Goal: Understand process/instructions: Understand process/instructions

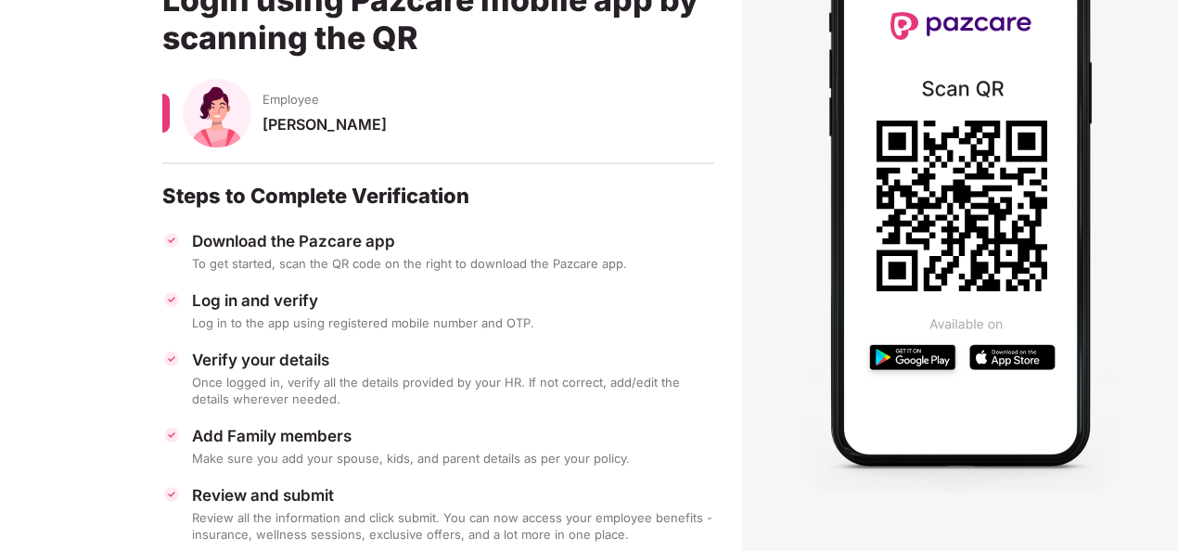
scroll to position [220, 0]
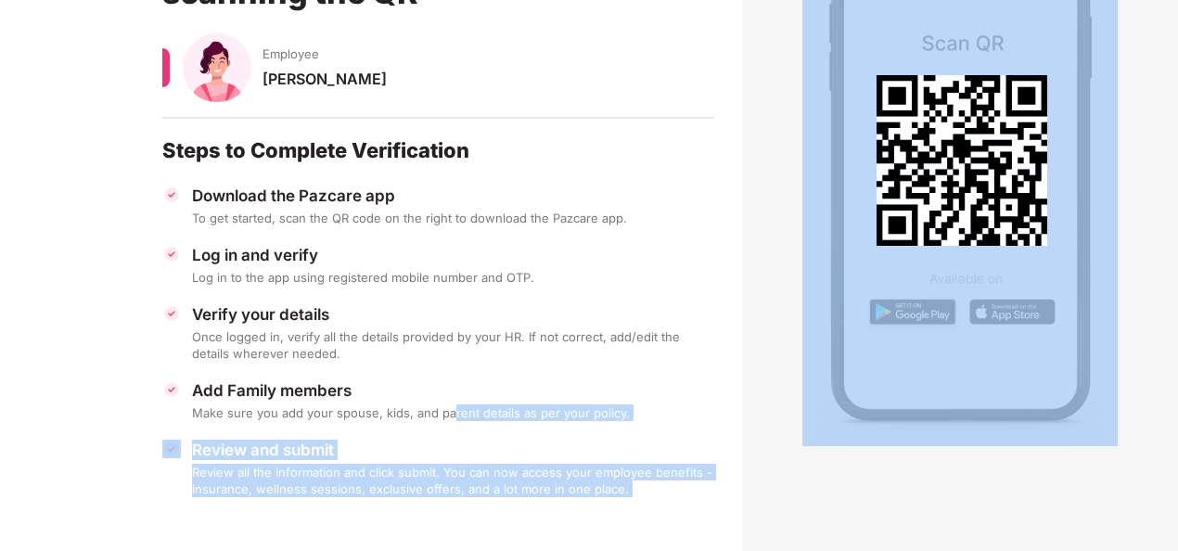
drag, startPoint x: 449, startPoint y: 407, endPoint x: 812, endPoint y: 432, distance: 364.4
click at [812, 432] on main "Welcome to Pazcare Login using Pazcare mobile app by scanning the QR Employee […" at bounding box center [589, 196] width 1178 height 712
click at [812, 432] on img at bounding box center [959, 158] width 315 height 575
click at [710, 486] on div "Review all the information and click submit. You can now access your employee b…" at bounding box center [453, 480] width 522 height 33
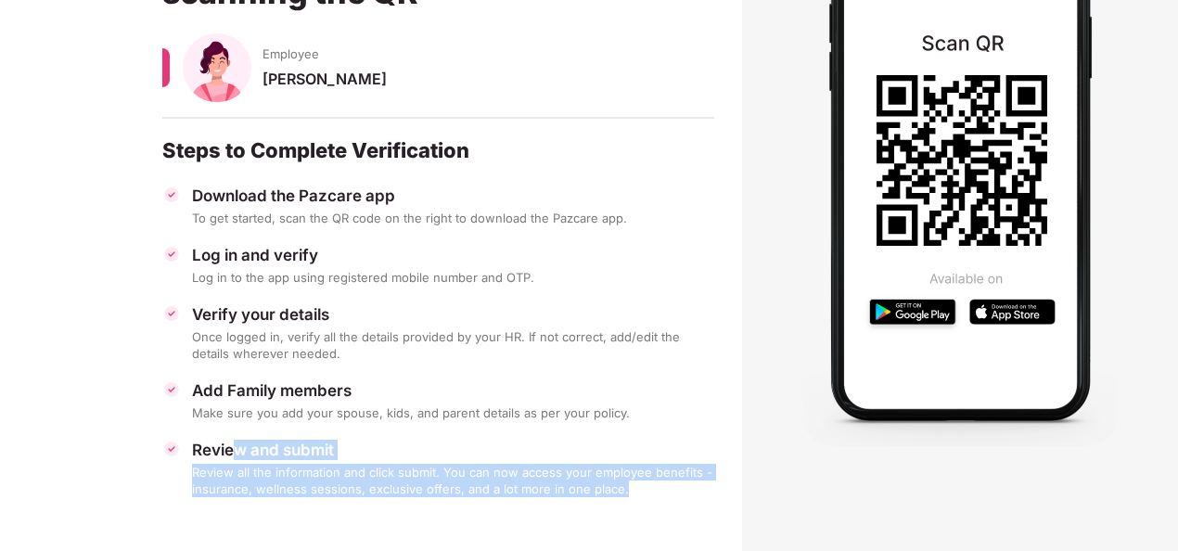
drag, startPoint x: 710, startPoint y: 486, endPoint x: 230, endPoint y: 434, distance: 483.1
click at [230, 434] on div "Download the Pazcare app To get started, scan the QR code on the right to downl…" at bounding box center [438, 341] width 552 height 312
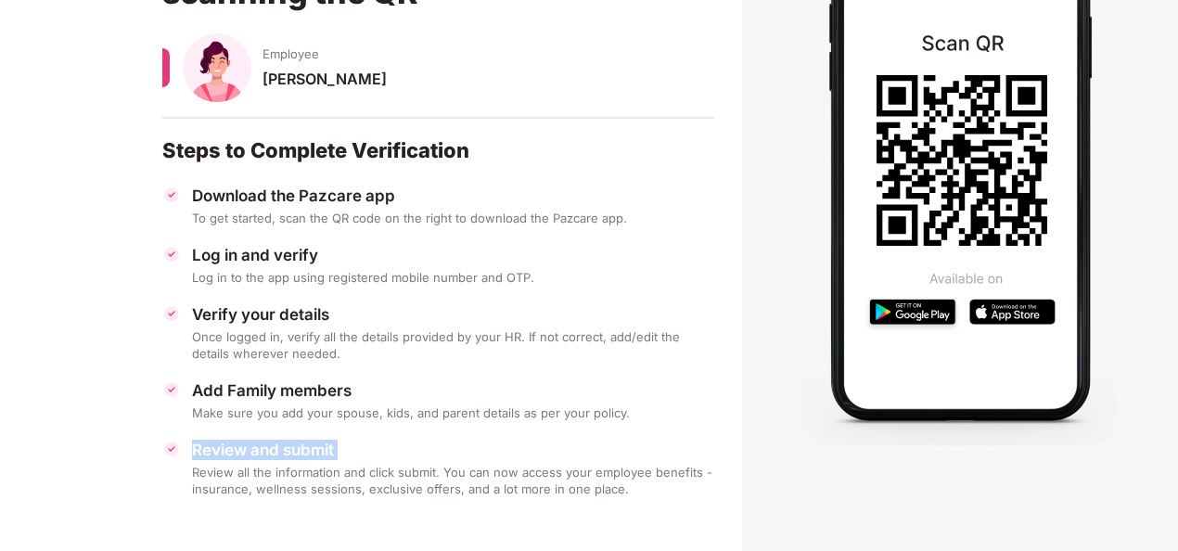
click at [230, 434] on div "Download the Pazcare app To get started, scan the QR code on the right to downl…" at bounding box center [438, 341] width 552 height 312
drag, startPoint x: 230, startPoint y: 434, endPoint x: 406, endPoint y: 492, distance: 185.6
click at [406, 492] on div "Review all the information and click submit. You can now access your employee b…" at bounding box center [453, 480] width 522 height 33
